Goal: Information Seeking & Learning: Find specific fact

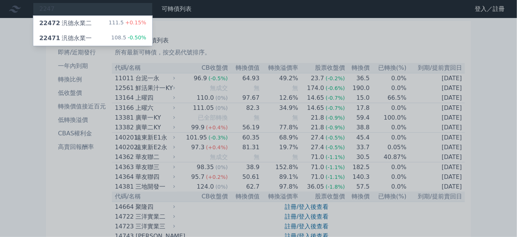
type input "2247"
click at [93, 13] on div at bounding box center [258, 118] width 517 height 237
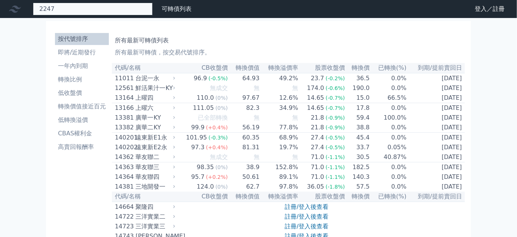
click at [88, 4] on div "2247 22472 汎德永業二 111.5 +0.15% 22471 汎德永業一 108.5 -0.50%" at bounding box center [93, 9] width 120 height 13
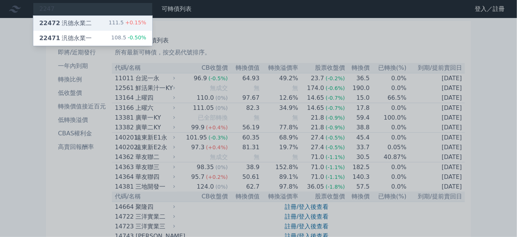
click at [88, 23] on div "22472 汎德永業二" at bounding box center [65, 23] width 52 height 9
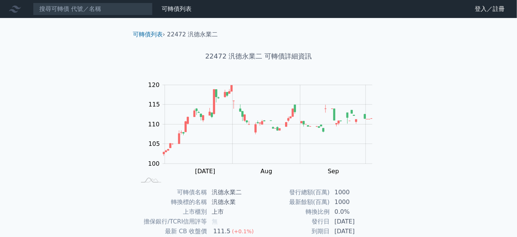
scroll to position [110, 0]
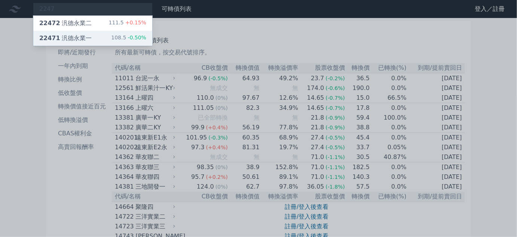
click at [77, 36] on div "22471 汎德永業一" at bounding box center [65, 38] width 52 height 9
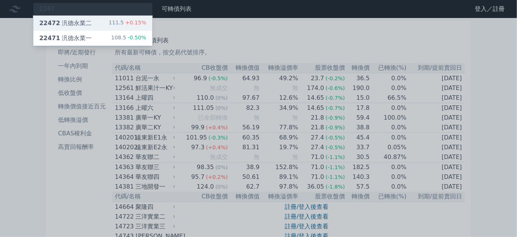
click at [53, 23] on span "22472" at bounding box center [49, 22] width 21 height 7
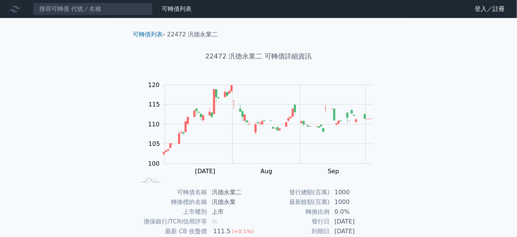
scroll to position [110, 0]
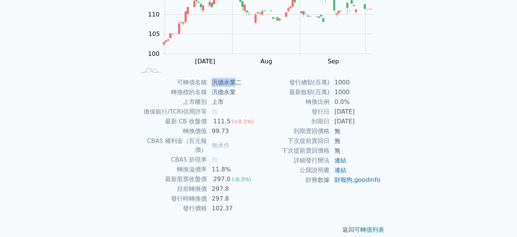
drag, startPoint x: 210, startPoint y: 81, endPoint x: 234, endPoint y: 82, distance: 23.3
click at [234, 82] on td "汎德永業二" at bounding box center [232, 82] width 51 height 10
